Goal: Task Accomplishment & Management: Manage account settings

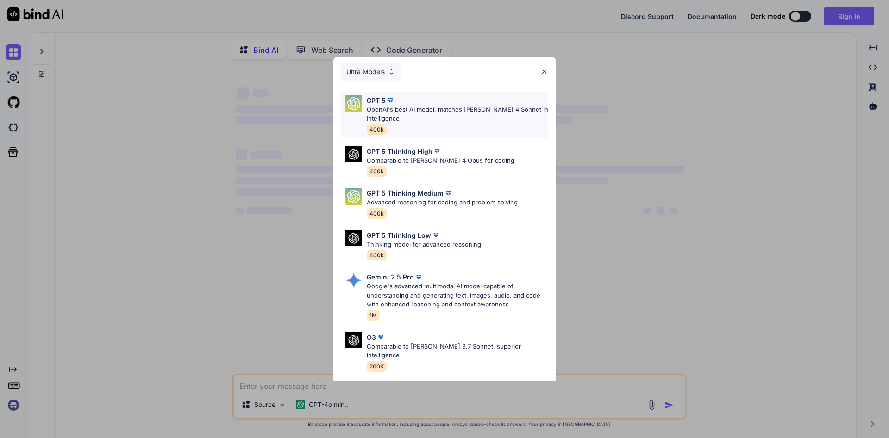
click at [386, 105] on p "OpenAI's best AI model, matches [PERSON_NAME] 4 Sonnet in Intelligence" at bounding box center [458, 114] width 182 height 18
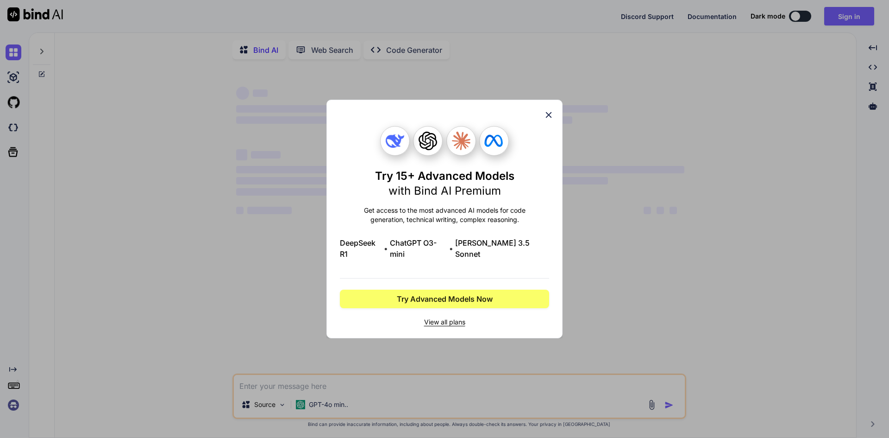
type textarea "x"
click at [549, 120] on icon at bounding box center [549, 115] width 10 height 10
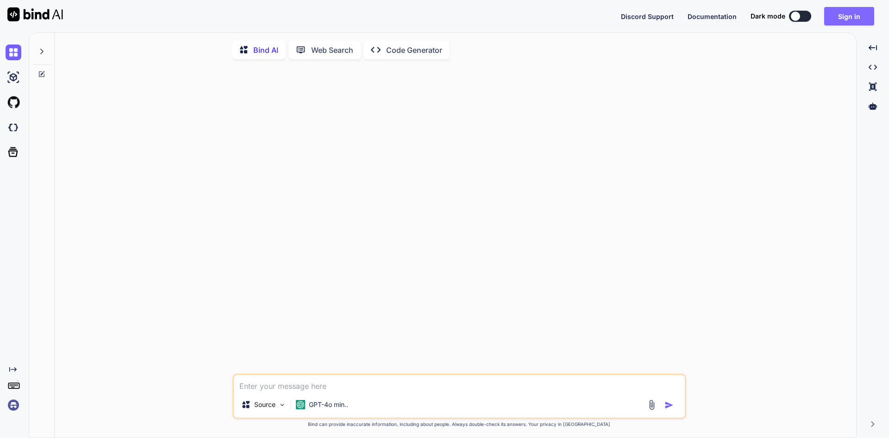
click at [841, 18] on button "Sign in" at bounding box center [849, 16] width 50 height 19
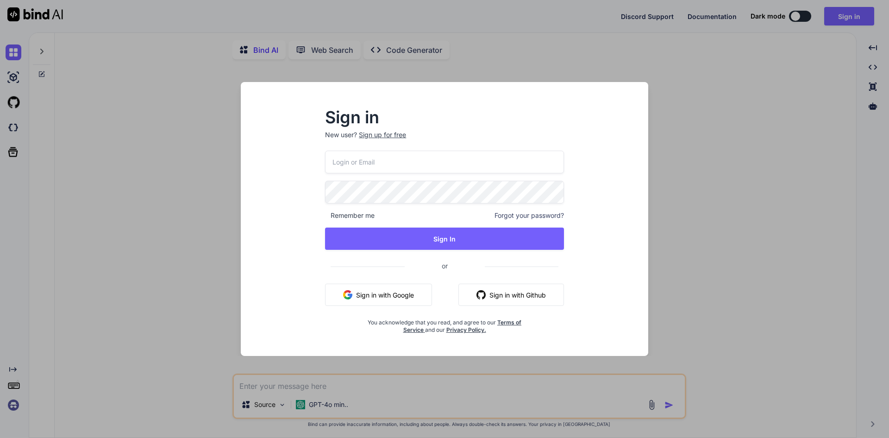
click at [380, 294] on button "Sign in with Google" at bounding box center [378, 294] width 107 height 22
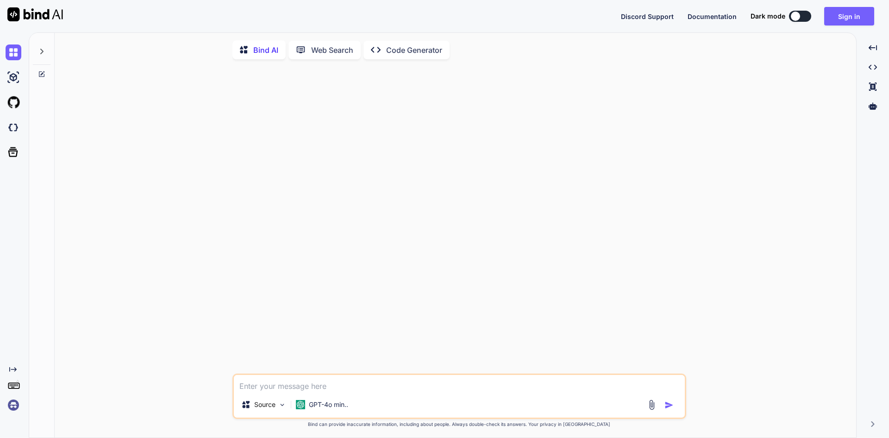
click at [14, 404] on img at bounding box center [14, 405] width 16 height 16
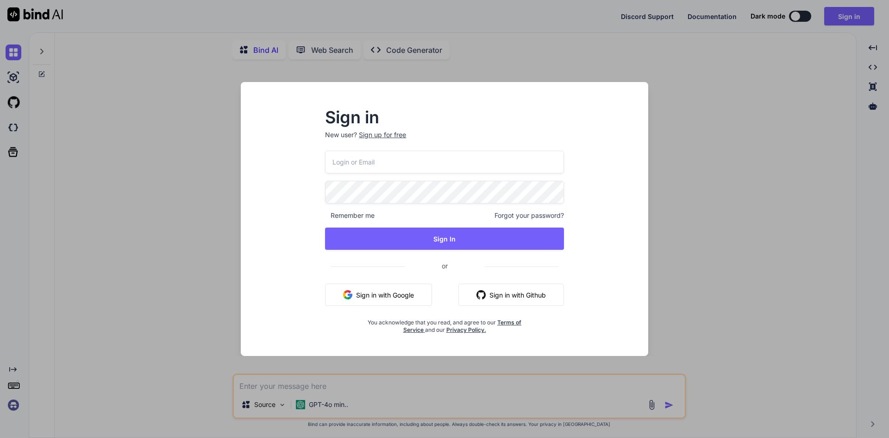
click at [14, 404] on div "Sign in New user? Sign up for free Remember me Forgot your password? Sign In or…" at bounding box center [444, 219] width 889 height 438
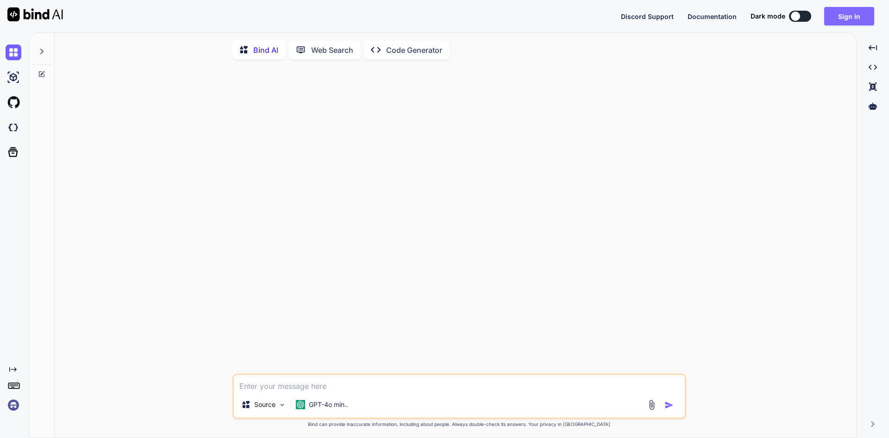
click at [850, 18] on button "Sign in" at bounding box center [849, 16] width 50 height 19
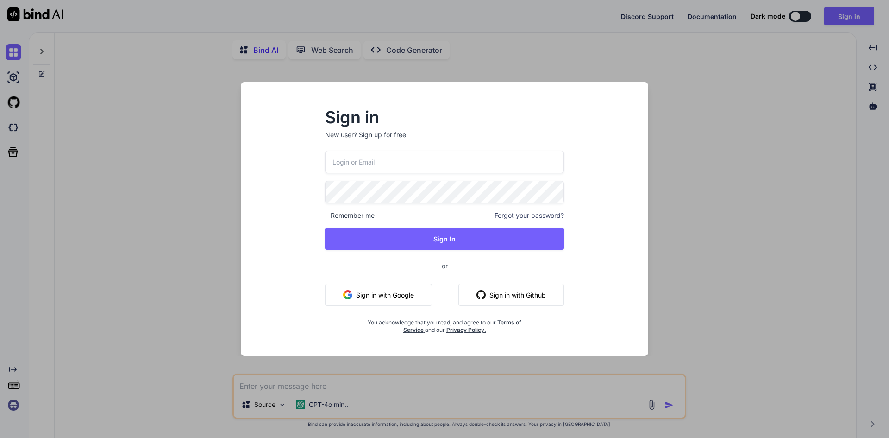
click at [371, 293] on button "Sign in with Google" at bounding box center [378, 294] width 107 height 22
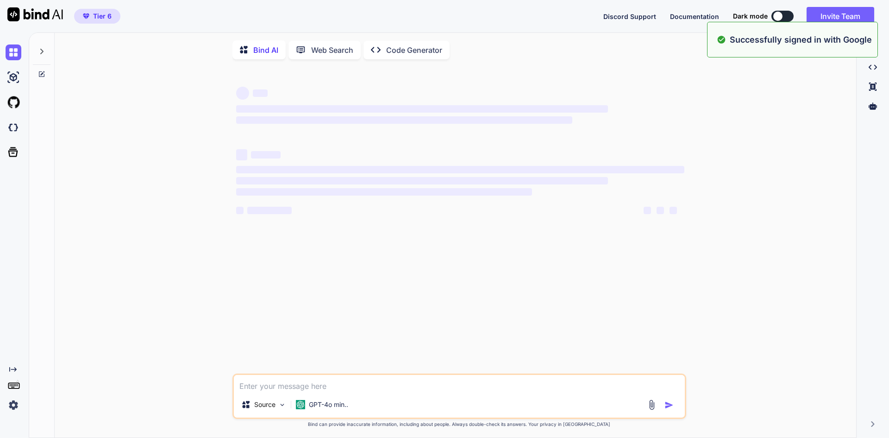
click at [14, 403] on img at bounding box center [14, 405] width 16 height 16
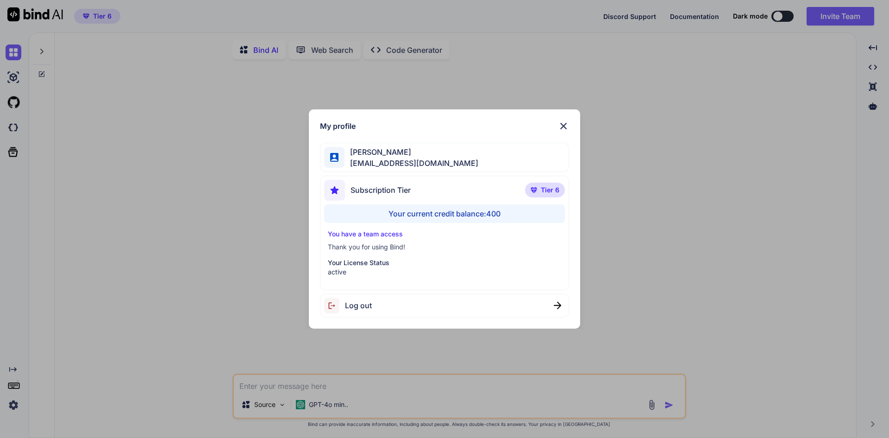
click at [474, 213] on div "Your current credit balance: 400" at bounding box center [444, 213] width 241 height 19
click at [477, 246] on p "Thank you for using Bind!" at bounding box center [445, 246] width 234 height 9
click at [502, 212] on div "Your current credit balance: 400" at bounding box center [444, 213] width 241 height 19
click at [853, 110] on div "My profile [PERSON_NAME] [EMAIL_ADDRESS][DOMAIN_NAME] Subscription Tier Tier 6 …" at bounding box center [444, 219] width 889 height 438
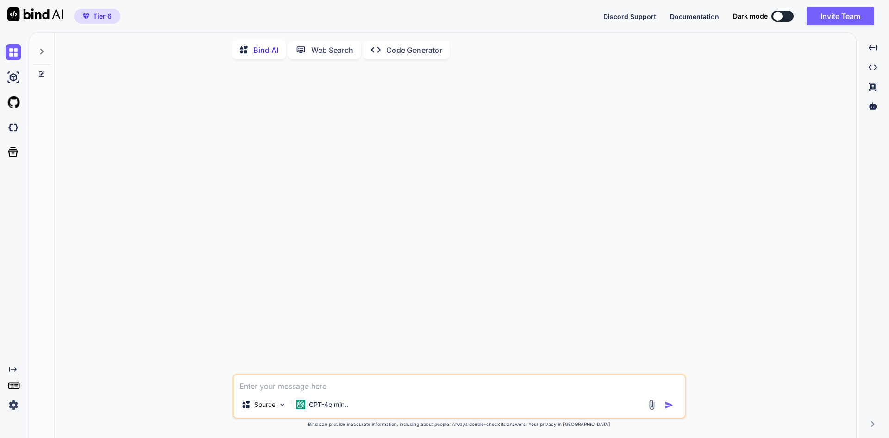
click at [13, 407] on img at bounding box center [14, 405] width 16 height 16
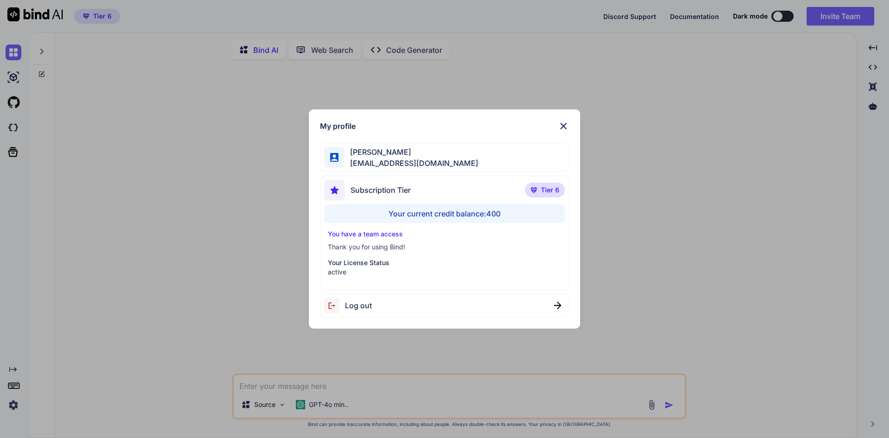
click at [462, 213] on div "Your current credit balance: 400" at bounding box center [444, 213] width 241 height 19
click at [492, 210] on div "Your current credit balance: 400" at bounding box center [444, 213] width 241 height 19
click at [364, 308] on span "Log out" at bounding box center [358, 305] width 27 height 11
